Goal: Information Seeking & Learning: Understand process/instructions

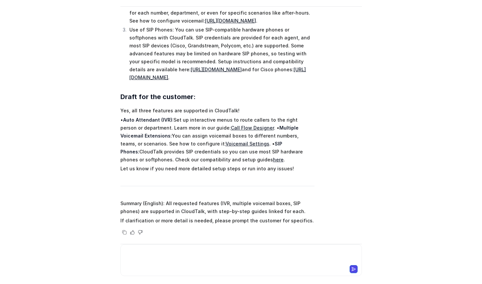
scroll to position [199, 0]
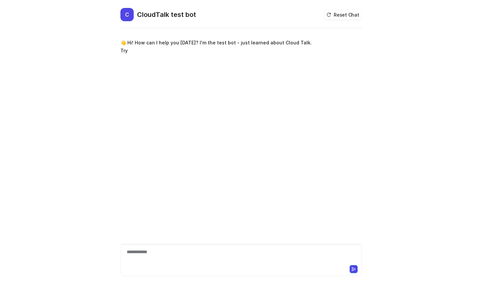
click at [219, 260] on div "**********" at bounding box center [241, 256] width 238 height 15
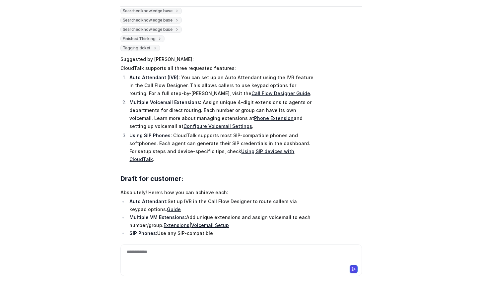
scroll to position [77, 0]
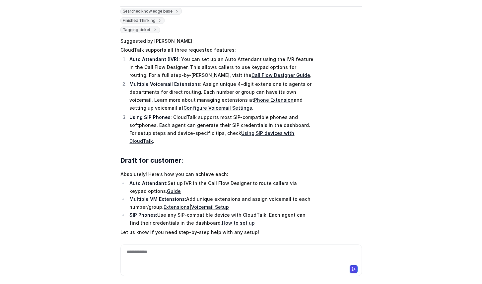
click at [144, 170] on p "Absolutely! Here’s how you can achieve each:" at bounding box center [217, 174] width 194 height 8
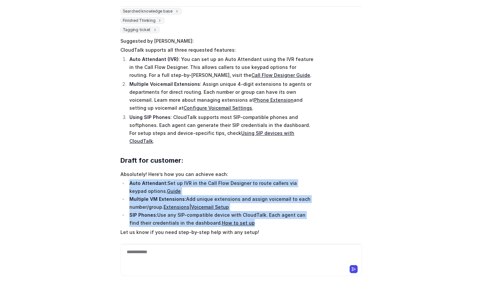
drag, startPoint x: 115, startPoint y: 167, endPoint x: 272, endPoint y: 209, distance: 162.7
click at [272, 209] on div "C CloudTalk test bot Reset Chat 👋 Hi! How can I help you [DATE]? I'm the test b…" at bounding box center [241, 124] width 252 height 276
copy ul "Auto Attendant: Set up IVR in the Call Flow Designer to route callers via keypa…"
